Goal: Task Accomplishment & Management: Manage account settings

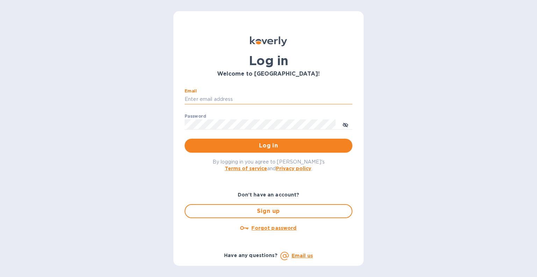
click at [241, 102] on input "Email" at bounding box center [269, 99] width 168 height 10
type input "cprocopio@italianway.us"
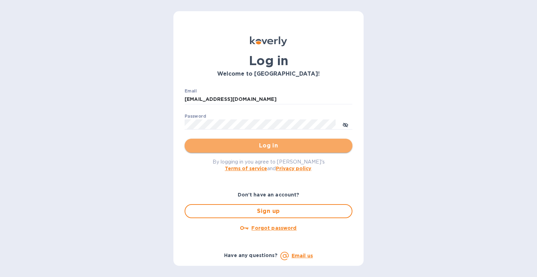
click at [280, 143] on span "Log in" at bounding box center [268, 145] width 157 height 8
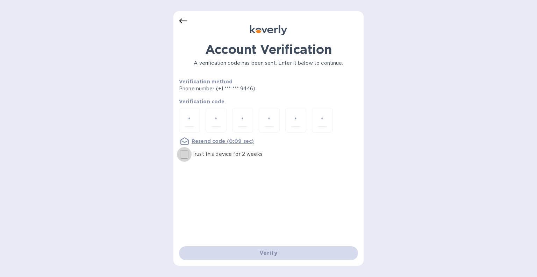
click at [182, 156] on input "Trust this device for 2 weeks" at bounding box center [184, 154] width 15 height 15
checkbox input "true"
click at [189, 122] on input "number" at bounding box center [189, 120] width 9 height 13
type input "9"
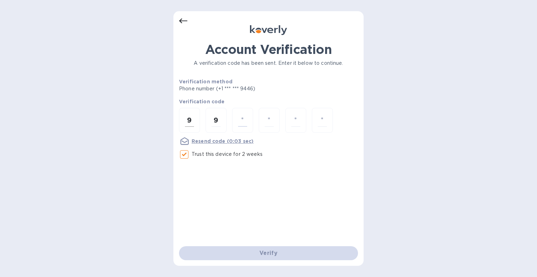
type input "1"
type input "2"
type input "9"
type input "8"
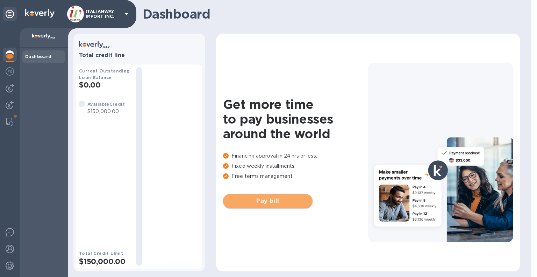
click at [271, 197] on span "Pay bill" at bounding box center [268, 200] width 78 height 8
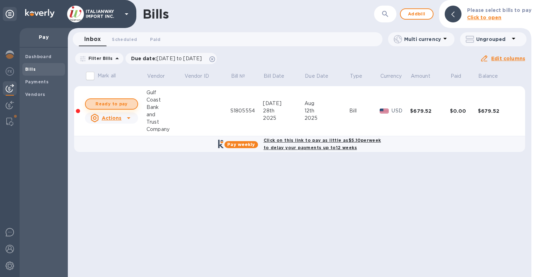
click at [115, 104] on span "Ready to pay" at bounding box center [111, 104] width 41 height 8
checkbox input "true"
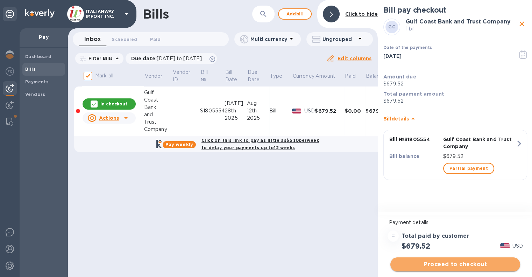
click at [462, 263] on span "Proceed to checkout" at bounding box center [455, 264] width 119 height 8
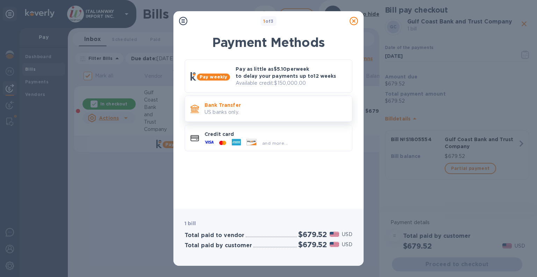
click at [228, 109] on p "US banks only." at bounding box center [275, 111] width 142 height 7
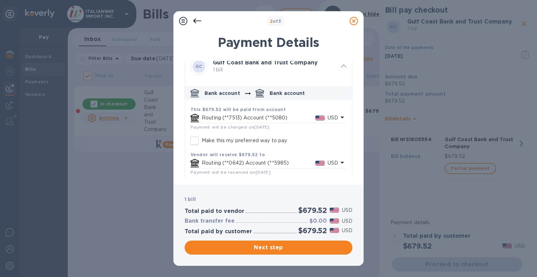
scroll to position [11, 0]
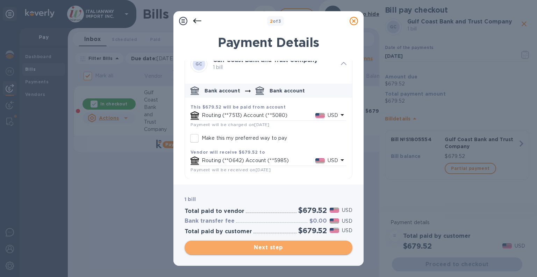
click at [289, 246] on span "Next step" at bounding box center [268, 247] width 157 height 8
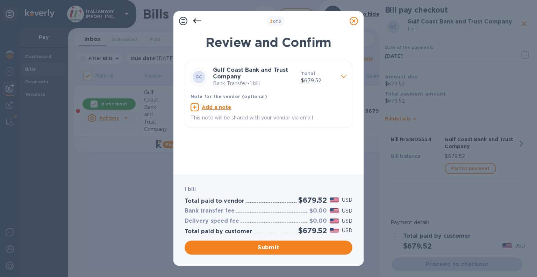
click at [210, 105] on u "Add a note" at bounding box center [217, 107] width 30 height 6
click at [216, 106] on textarea at bounding box center [263, 108] width 145 height 6
type textarea "SUNLAND invoice S1805554"
click at [273, 247] on span "Submit" at bounding box center [268, 247] width 157 height 8
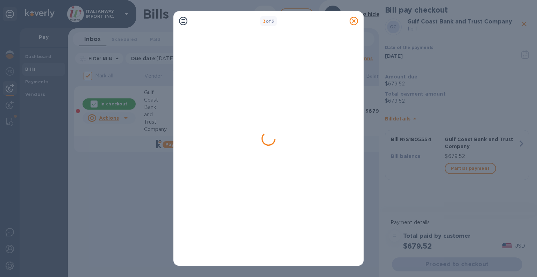
checkbox input "false"
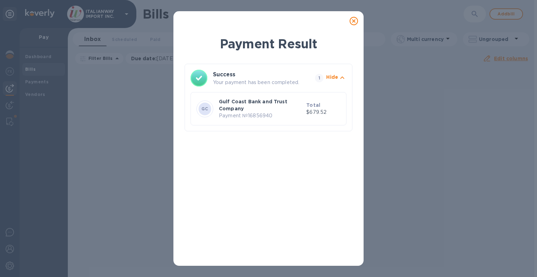
click at [353, 19] on icon at bounding box center [354, 21] width 8 height 8
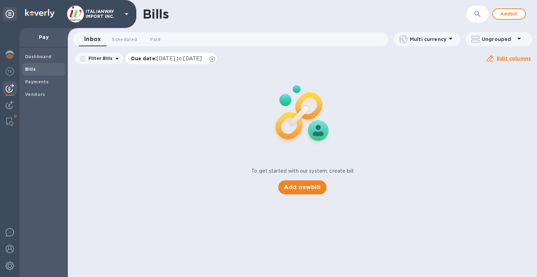
click at [217, 62] on div "Due date : [DATE] to [DATE]" at bounding box center [171, 58] width 92 height 11
click at [215, 58] on icon at bounding box center [212, 59] width 6 height 6
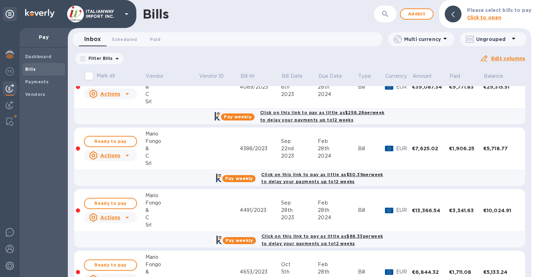
scroll to position [0, 0]
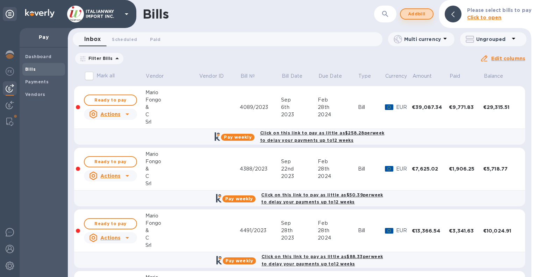
click at [415, 14] on span "Add bill" at bounding box center [416, 14] width 21 height 8
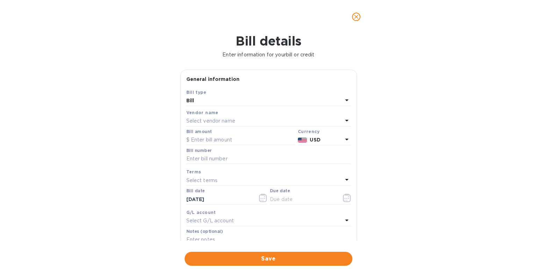
click at [229, 120] on p "Select vendor name" at bounding box center [210, 120] width 49 height 7
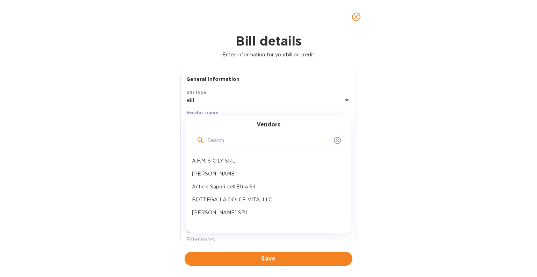
click at [228, 139] on input "text" at bounding box center [269, 140] width 123 height 10
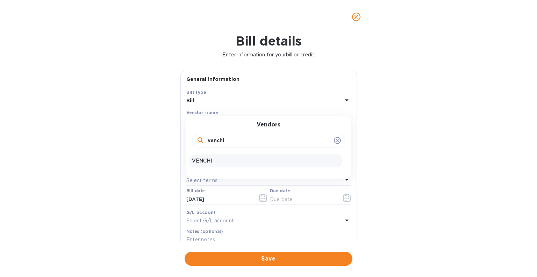
type input "venchi"
click at [211, 157] on p "VENCHI" at bounding box center [266, 160] width 148 height 7
type input "[DATE]"
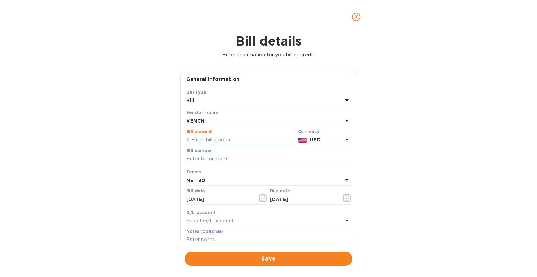
click at [239, 140] on input "text" at bounding box center [240, 140] width 109 height 10
type input "11,578.64"
click at [233, 156] on input "text" at bounding box center [268, 158] width 165 height 10
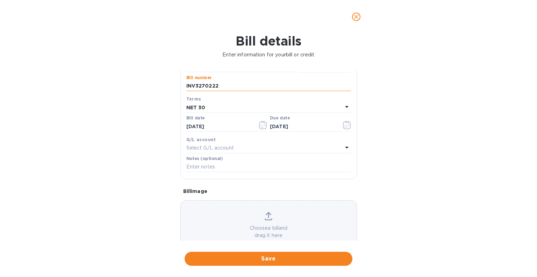
scroll to position [91, 0]
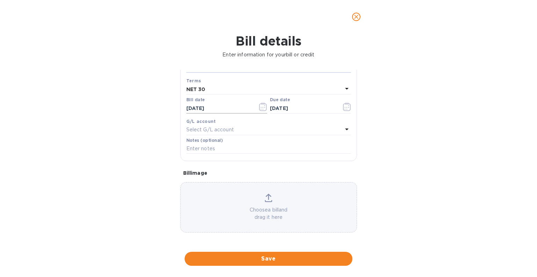
type input "INV3270222"
click at [213, 106] on input "[DATE]" at bounding box center [219, 108] width 66 height 10
type input "[DATE]"
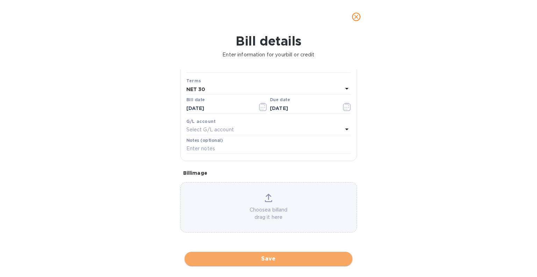
click at [286, 257] on span "Save" at bounding box center [268, 258] width 157 height 8
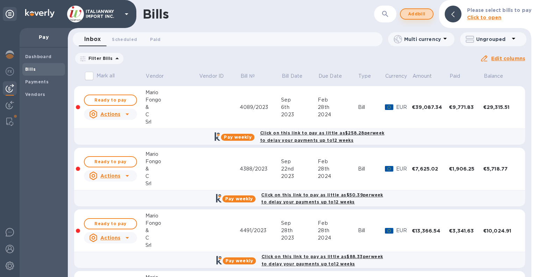
click at [422, 8] on button "Add bill" at bounding box center [417, 13] width 34 height 11
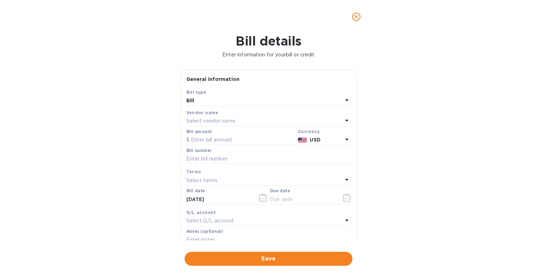
click at [215, 121] on p "Select vendor name" at bounding box center [210, 120] width 49 height 7
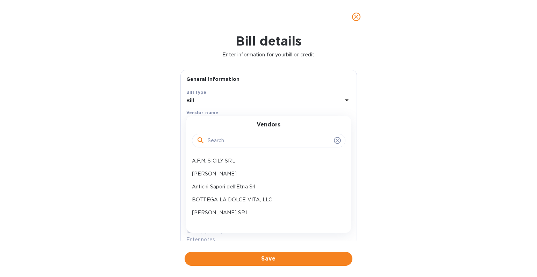
click at [212, 138] on input "text" at bounding box center [269, 140] width 123 height 10
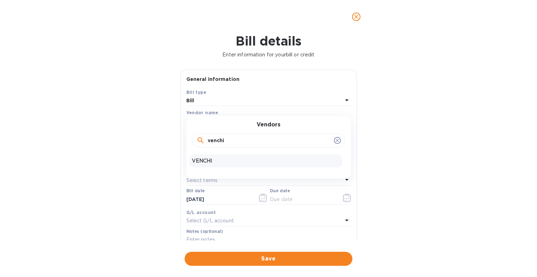
type input "venchi"
click at [212, 163] on p "VENCHI" at bounding box center [266, 160] width 148 height 7
type input "[DATE]"
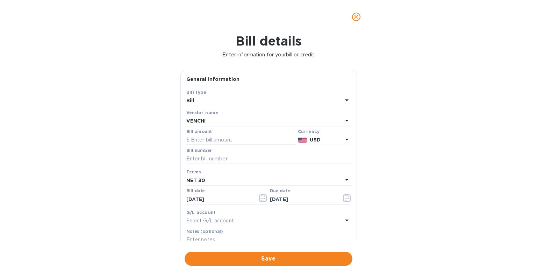
click at [238, 142] on input "text" at bounding box center [240, 140] width 109 height 10
type input "4,613.19"
click at [223, 160] on input "text" at bounding box center [268, 158] width 165 height 10
type input "INV3270223"
click at [205, 200] on input "[DATE]" at bounding box center [219, 199] width 66 height 10
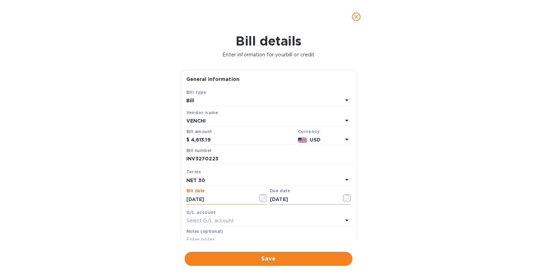
type input "[DATE]"
click at [300, 201] on input "[DATE]" at bounding box center [303, 199] width 66 height 10
click at [291, 200] on input "[DATE]" at bounding box center [303, 199] width 66 height 10
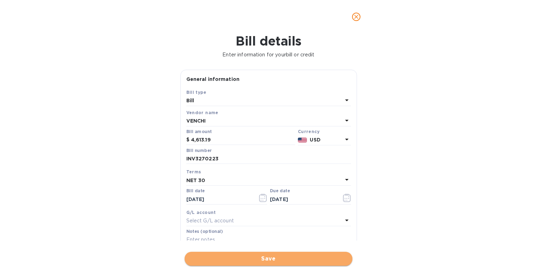
click at [279, 263] on button "Save" at bounding box center [269, 258] width 168 height 14
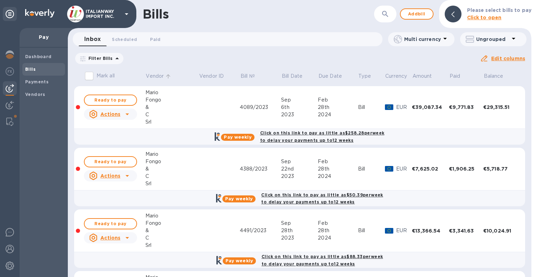
click at [160, 74] on p "Vendor" at bounding box center [155, 75] width 18 height 7
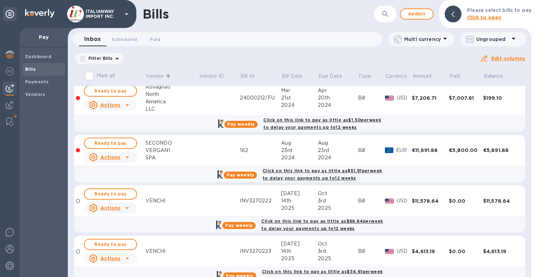
scroll to position [661, 0]
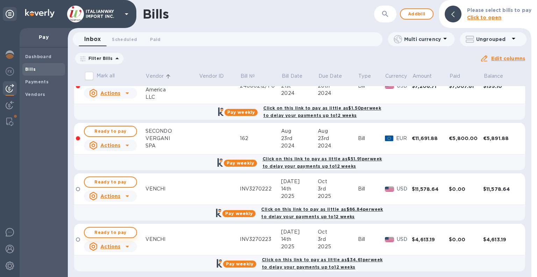
click at [110, 228] on span "Ready to pay" at bounding box center [110, 232] width 41 height 8
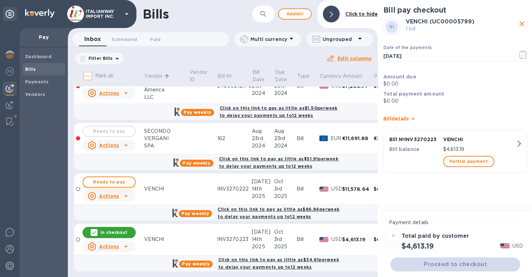
click at [111, 178] on span "Ready to pay" at bounding box center [109, 182] width 41 height 8
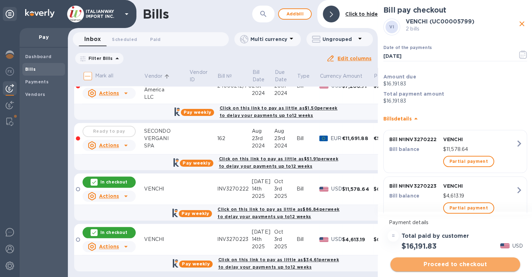
click at [460, 261] on span "Proceed to checkout" at bounding box center [455, 264] width 119 height 8
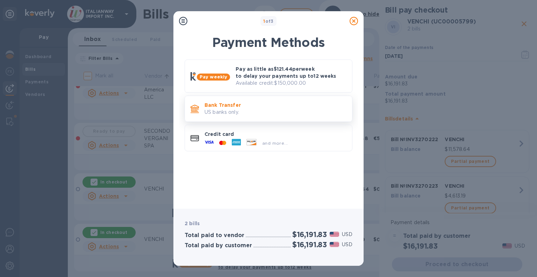
click at [253, 107] on p "Bank Transfer" at bounding box center [275, 104] width 142 height 7
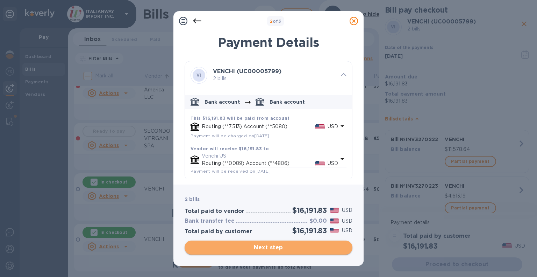
click at [293, 245] on span "Next step" at bounding box center [268, 247] width 157 height 8
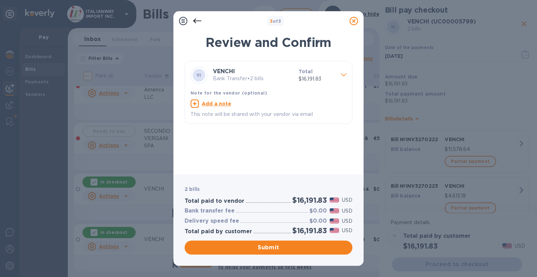
click at [219, 103] on u "Add a note" at bounding box center [217, 104] width 30 height 6
click at [219, 103] on textarea at bounding box center [263, 104] width 145 height 6
type textarea "Invoices 3270222-3"
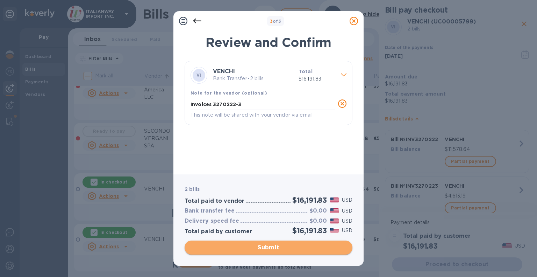
click at [306, 245] on span "Submit" at bounding box center [268, 247] width 157 height 8
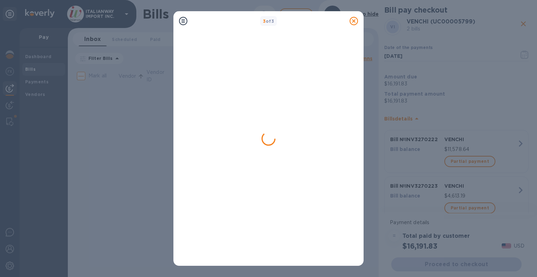
scroll to position [0, 0]
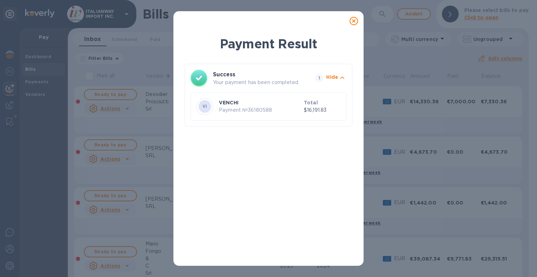
click at [352, 23] on icon at bounding box center [354, 21] width 8 height 8
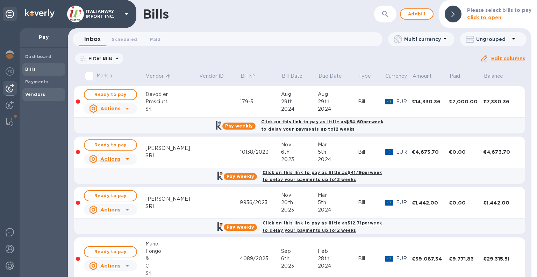
click at [34, 96] on b "Vendors" at bounding box center [35, 94] width 20 height 5
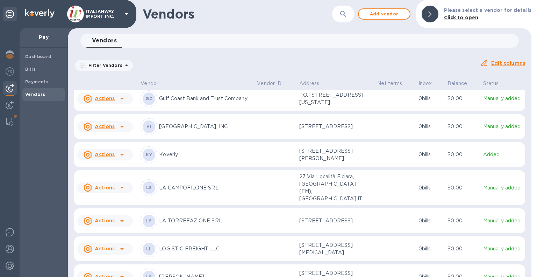
scroll to position [506, 0]
click at [385, 12] on span "Add vendor" at bounding box center [384, 14] width 40 height 8
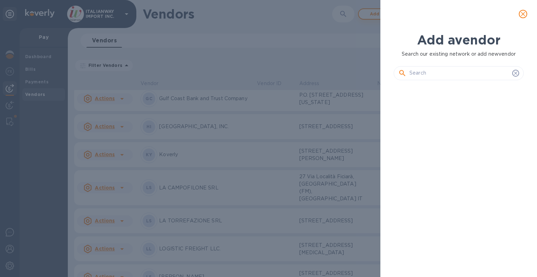
scroll to position [167, 133]
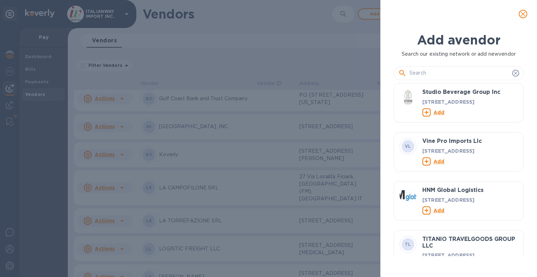
click at [443, 70] on input "text" at bounding box center [459, 73] width 100 height 10
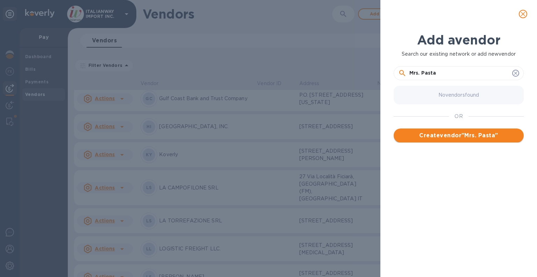
type input "Mrs. Pasta"
click at [469, 133] on span "Create vendor " Mrs. Pasta "" at bounding box center [458, 135] width 119 height 8
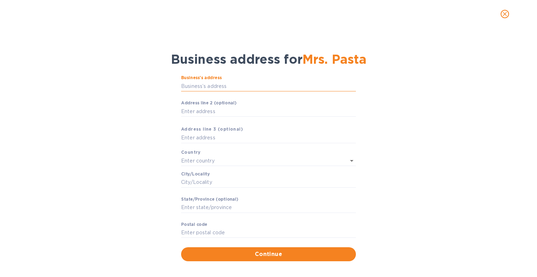
click at [295, 88] on input "Business’s аddress" at bounding box center [268, 86] width 175 height 10
type input "[STREET_ADDRESS]"
type input "[GEOGRAPHIC_DATA]"
type input "FL"
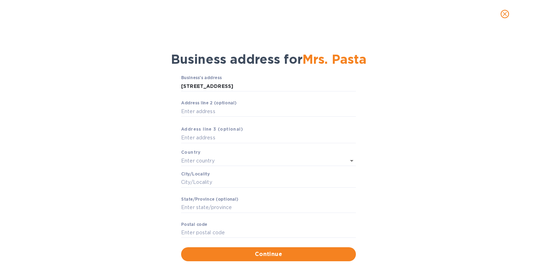
type input "33315"
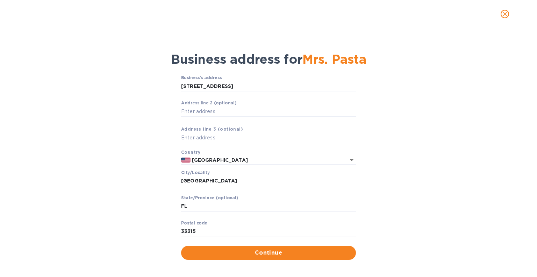
scroll to position [9, 0]
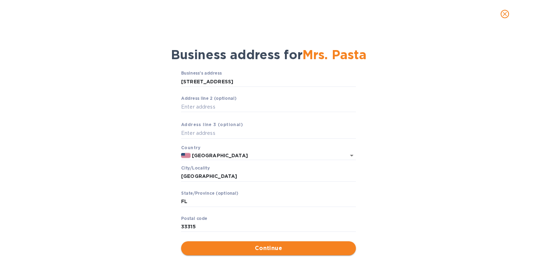
click at [289, 251] on span "Continue" at bounding box center [269, 248] width 164 height 8
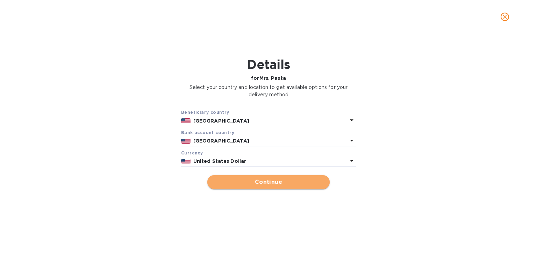
click at [276, 188] on button "Continue" at bounding box center [268, 182] width 122 height 14
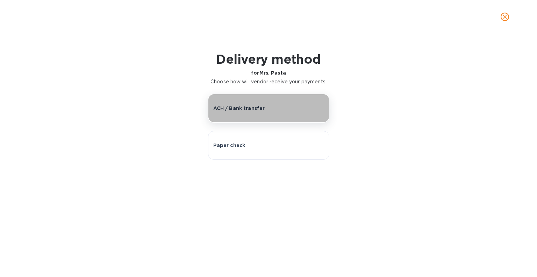
click at [256, 111] on p "ACH / Bank transfer" at bounding box center [239, 108] width 52 height 7
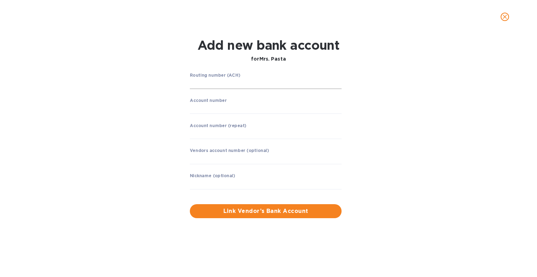
click at [243, 86] on input "string" at bounding box center [266, 83] width 152 height 10
type input "063104668"
click at [226, 106] on input "string" at bounding box center [266, 108] width 152 height 10
type input "0357865426"
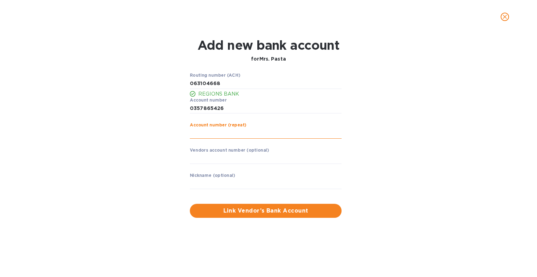
click at [218, 133] on input "string" at bounding box center [266, 133] width 152 height 10
type input "0357865426"
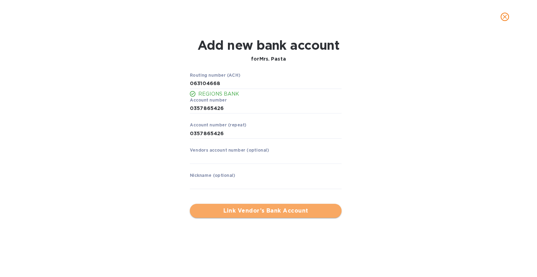
click at [280, 215] on button "Link Vendor’s Bank Account" at bounding box center [266, 210] width 152 height 14
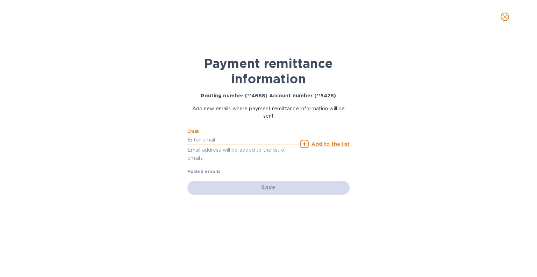
click at [243, 141] on input "text" at bounding box center [242, 139] width 110 height 10
type input "[EMAIL_ADDRESS][DOMAIN_NAME]"
click at [308, 142] on icon at bounding box center [304, 143] width 8 height 8
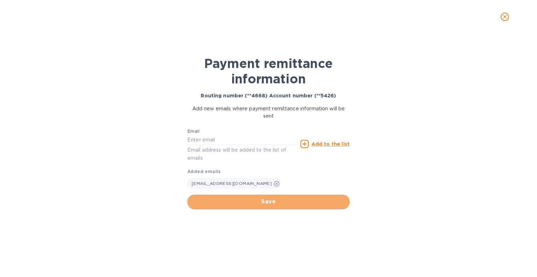
click at [255, 201] on span "Save" at bounding box center [268, 201] width 151 height 8
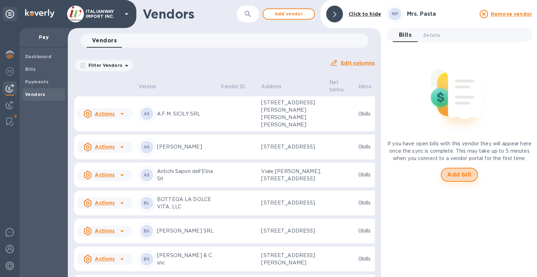
click at [458, 179] on span "Add bill" at bounding box center [459, 174] width 24 height 8
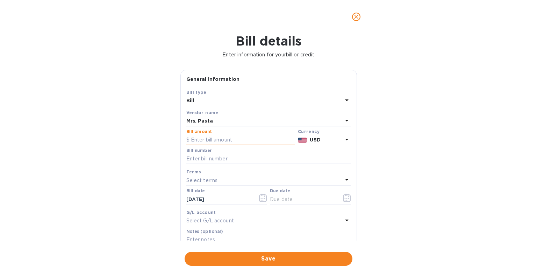
click at [248, 140] on input "text" at bounding box center [240, 140] width 109 height 10
type input "2,564.20"
click at [241, 159] on input "text" at bounding box center [268, 158] width 165 height 10
type input "82588-82753-83060"
click at [210, 200] on input "[DATE]" at bounding box center [219, 199] width 66 height 10
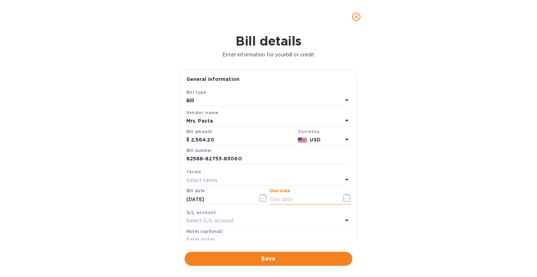
click at [283, 200] on input "text" at bounding box center [303, 199] width 66 height 10
click at [343, 199] on icon "button" at bounding box center [347, 197] width 8 height 8
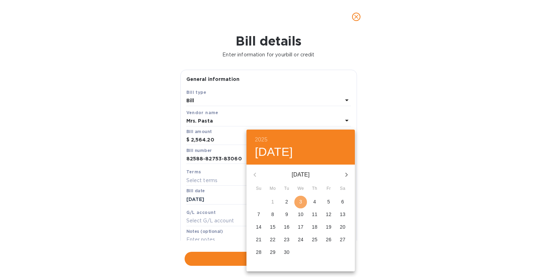
click at [300, 201] on p "3" at bounding box center [300, 201] width 3 height 7
type input "[DATE]"
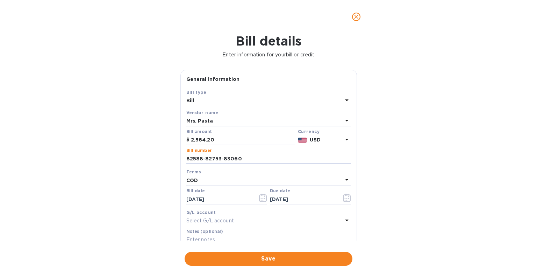
drag, startPoint x: 241, startPoint y: 159, endPoint x: 169, endPoint y: 162, distance: 72.1
click at [169, 162] on div "[PERSON_NAME] details Enter information for your bill or credit General informa…" at bounding box center [268, 155] width 537 height 243
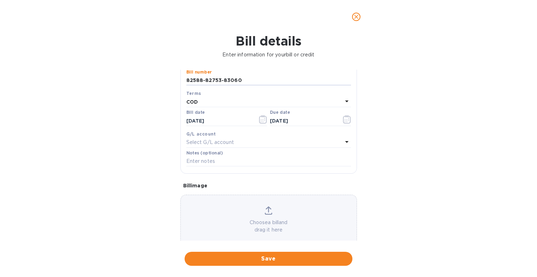
scroll to position [81, 0]
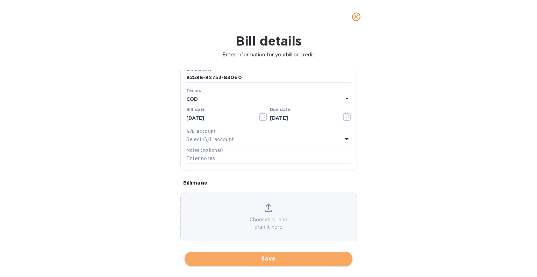
click at [272, 254] on button "Save" at bounding box center [269, 258] width 168 height 14
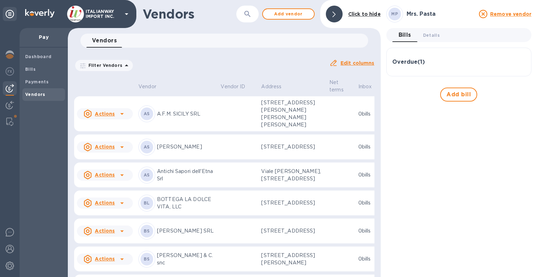
click at [408, 63] on h3 "Overdue ( 1 )" at bounding box center [408, 62] width 33 height 7
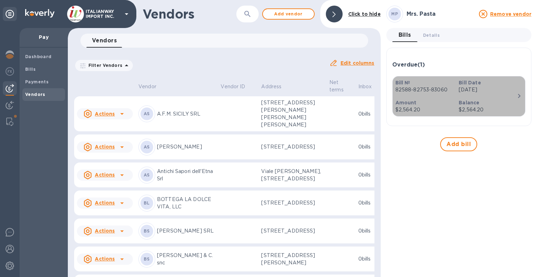
click at [490, 97] on div "Balance $2,564.20" at bounding box center [488, 106] width 64 height 20
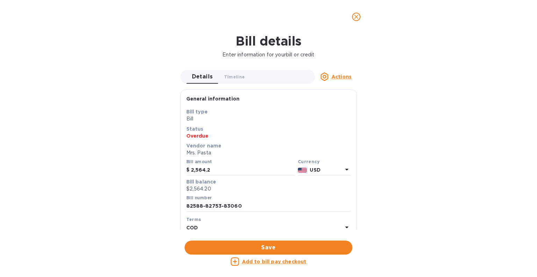
click at [284, 263] on u "Add to bill pay checkout" at bounding box center [274, 261] width 65 height 6
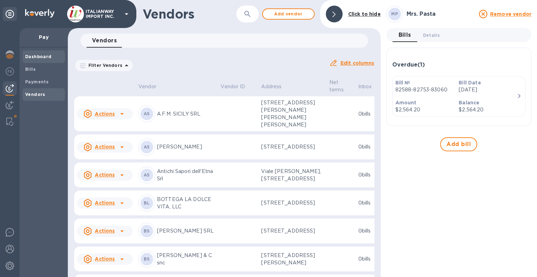
click at [40, 58] on b "Dashboard" at bounding box center [38, 56] width 27 height 5
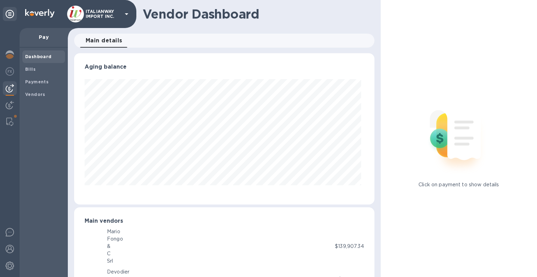
scroll to position [151, 297]
click at [29, 68] on b "Bills" at bounding box center [30, 68] width 10 height 5
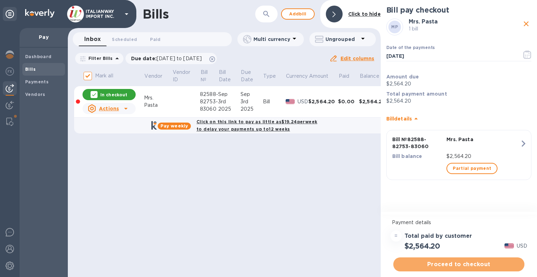
click at [458, 263] on span "Proceed to checkout" at bounding box center [459, 264] width 120 height 8
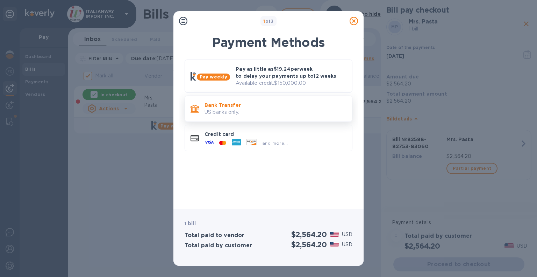
click at [296, 106] on p "Bank Transfer" at bounding box center [275, 104] width 142 height 7
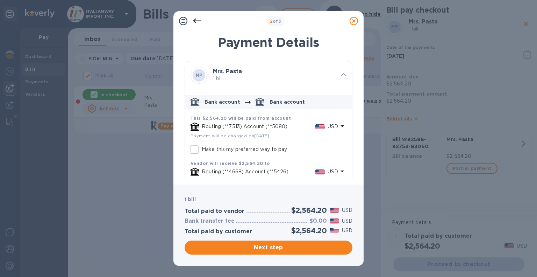
click at [240, 150] on p "Make this my preferred way to pay" at bounding box center [244, 148] width 85 height 7
click at [202, 150] on input "Make this my preferred way to pay" at bounding box center [194, 149] width 15 height 15
checkbox input "true"
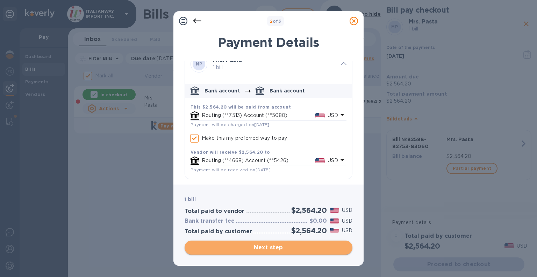
click at [290, 243] on button "Next step" at bounding box center [269, 247] width 168 height 14
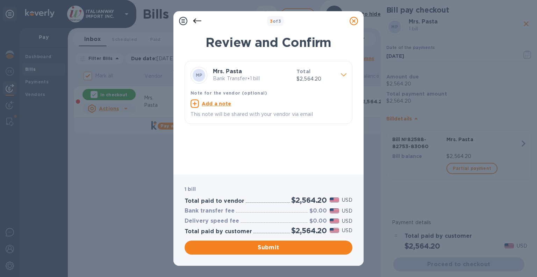
click at [217, 101] on u "Add a note" at bounding box center [217, 104] width 30 height 6
click at [217, 101] on textarea at bounding box center [263, 104] width 145 height 6
paste textarea "82588-82753-83060"
type textarea "invoices 82588-82753-83060"
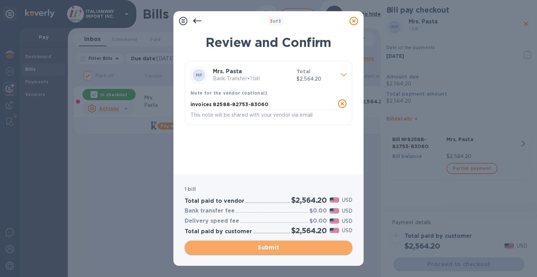
click at [298, 245] on span "Submit" at bounding box center [268, 247] width 157 height 8
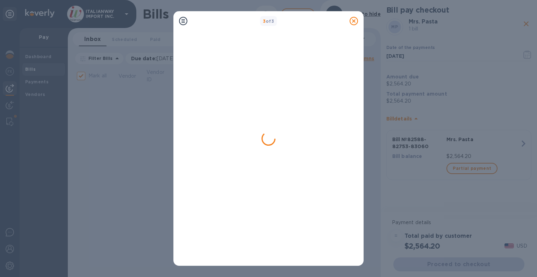
checkbox input "false"
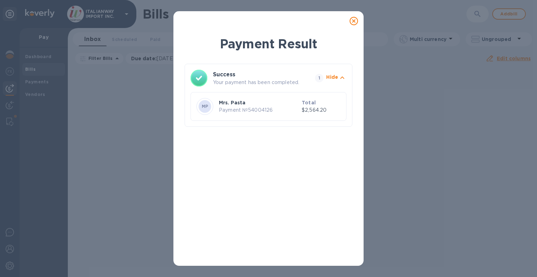
click at [354, 20] on icon at bounding box center [354, 21] width 8 height 8
